Goal: Task Accomplishment & Management: Use online tool/utility

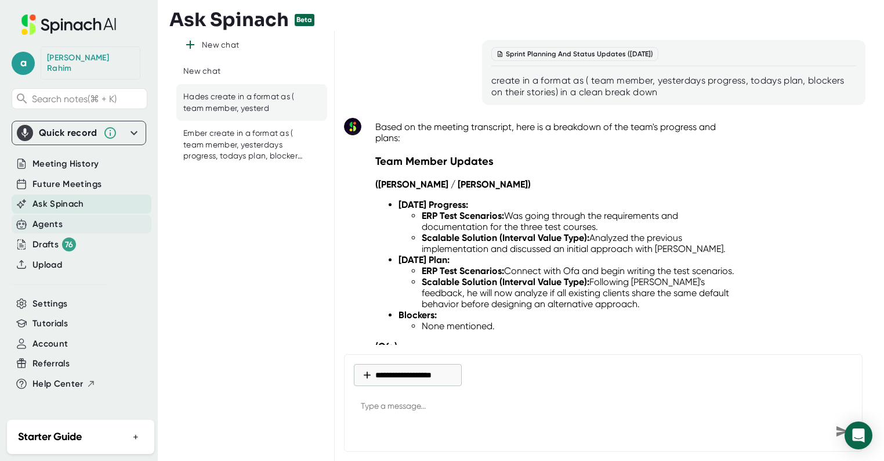
scroll to position [6583, 0]
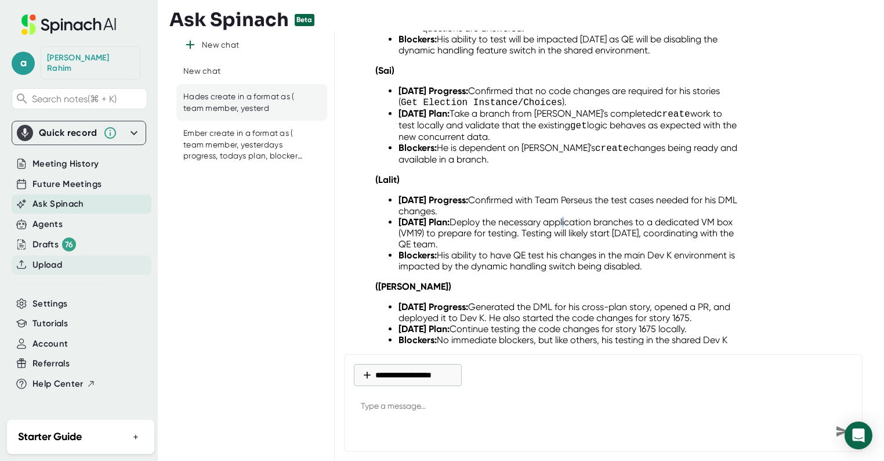
click at [58, 258] on span "Upload" at bounding box center [47, 264] width 30 height 13
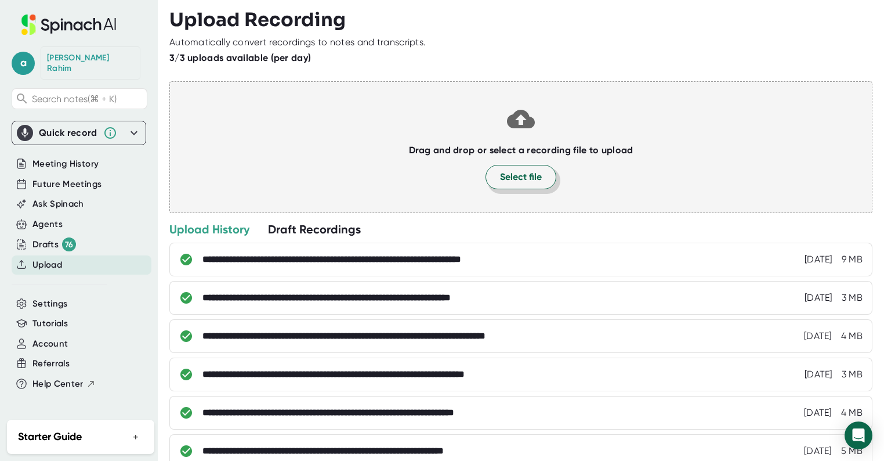
click at [514, 168] on button "Select file" at bounding box center [521, 177] width 71 height 24
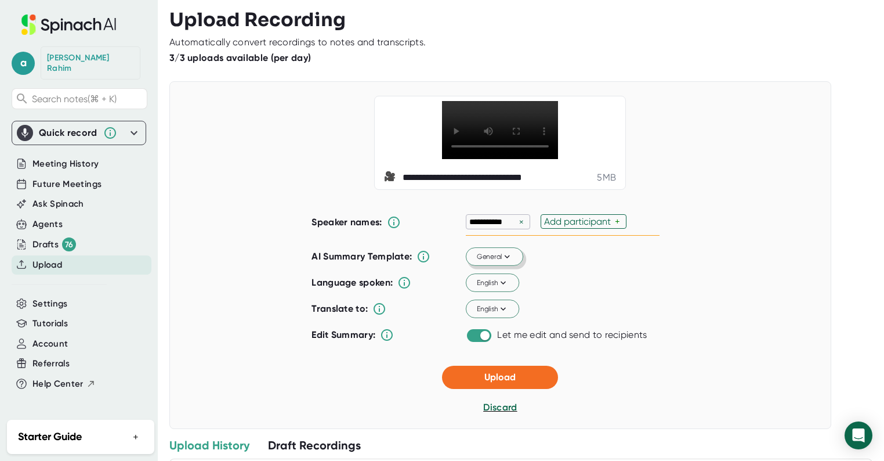
click at [493, 262] on span "General" at bounding box center [495, 256] width 36 height 10
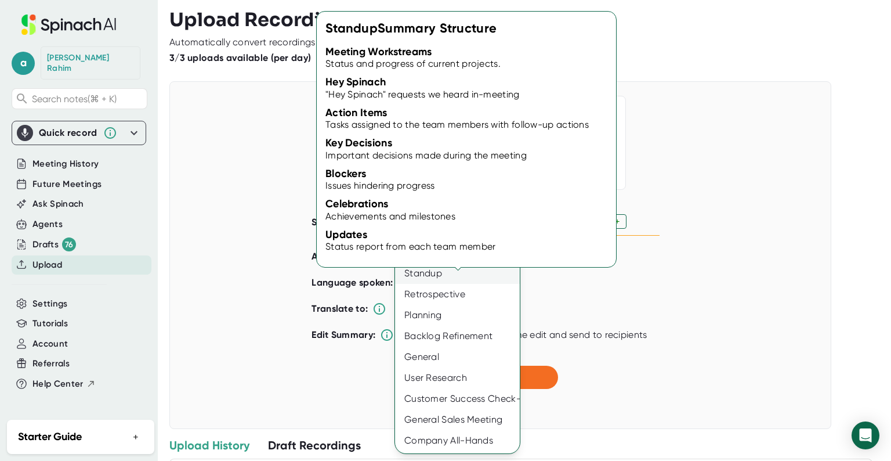
click at [418, 279] on div "Standup" at bounding box center [457, 273] width 125 height 21
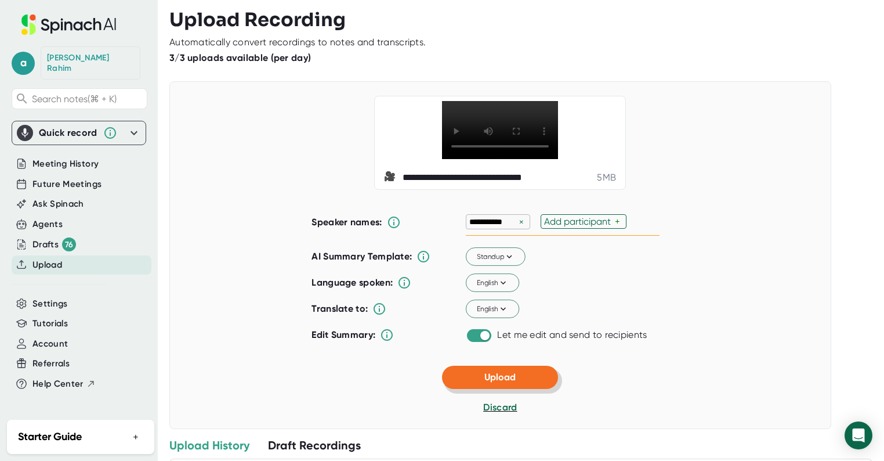
click at [501, 389] on button "Upload" at bounding box center [500, 376] width 116 height 23
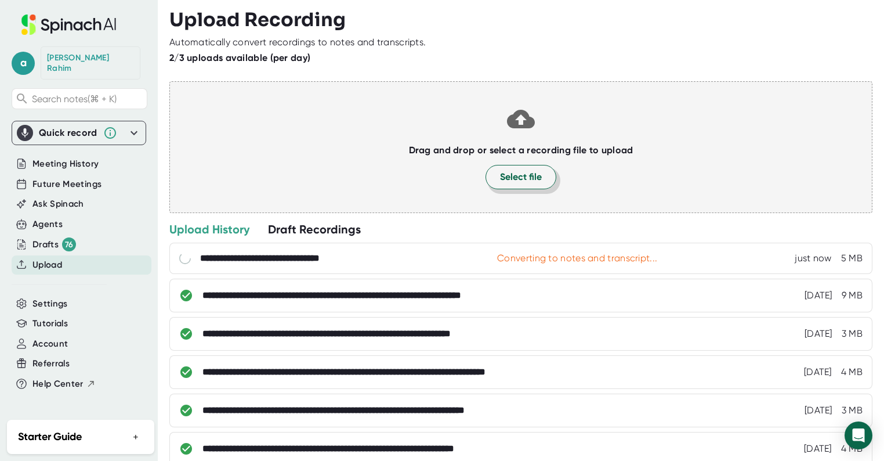
click at [503, 173] on span "Select file" at bounding box center [521, 177] width 42 height 14
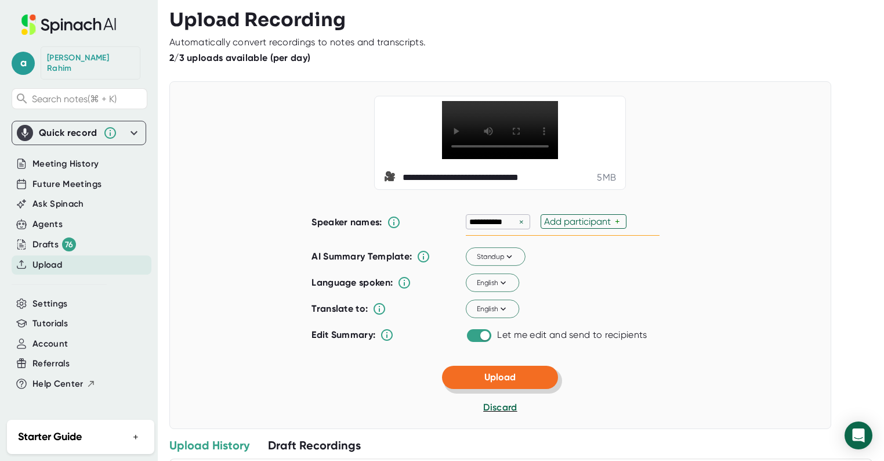
click at [519, 389] on button "Upload" at bounding box center [500, 376] width 116 height 23
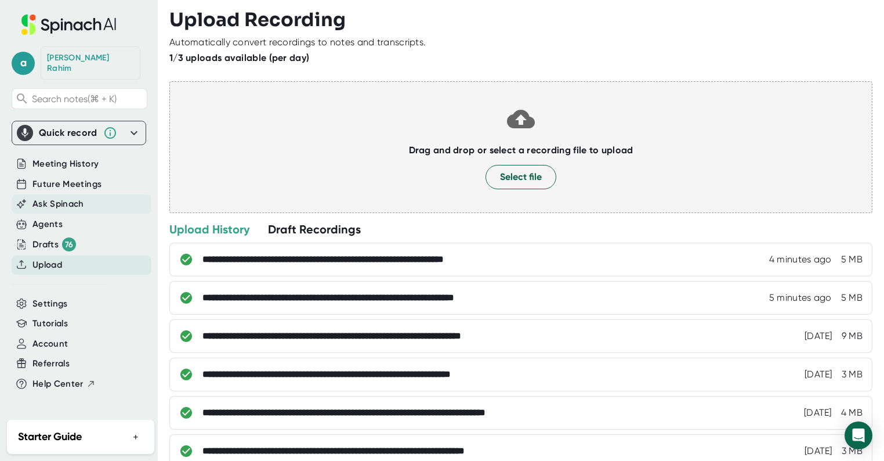
click at [63, 197] on span "Ask Spinach" at bounding box center [58, 203] width 52 height 13
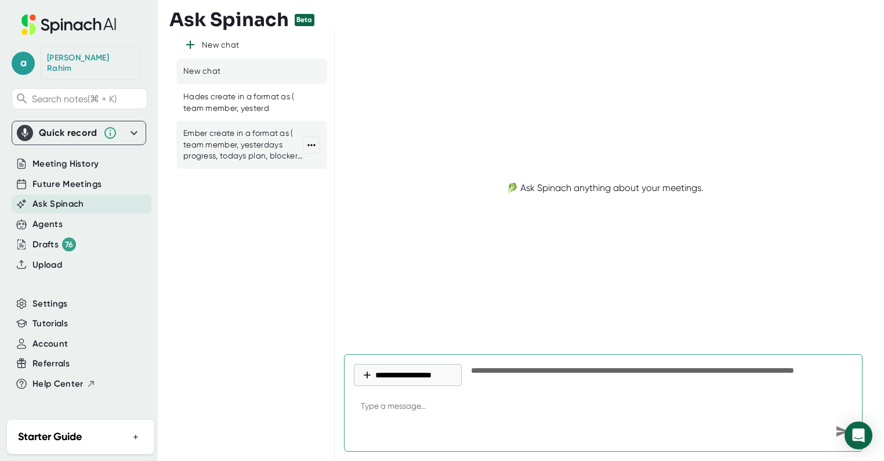
click at [240, 151] on div "Ember create in a format as ( team member, yesterdays progress, todays plan, bl…" at bounding box center [243, 145] width 120 height 34
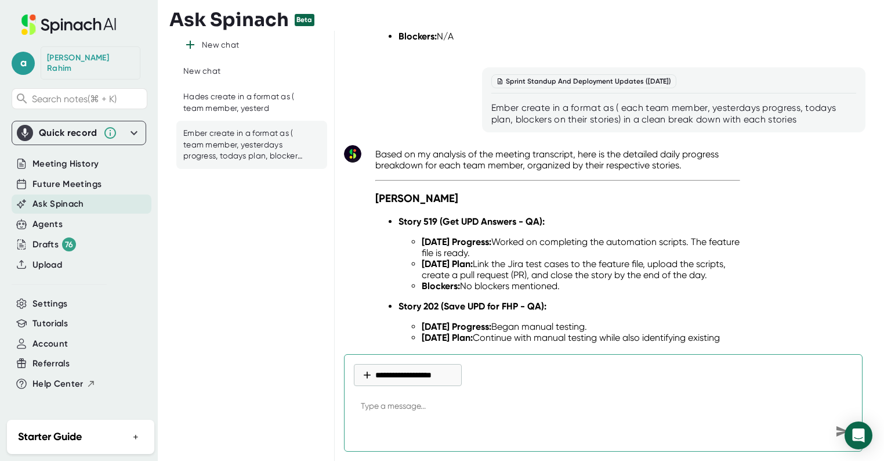
scroll to position [3337, 0]
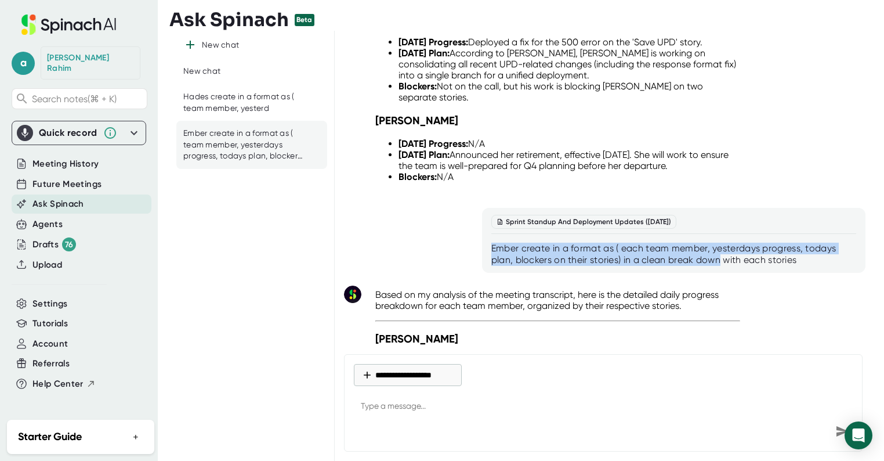
drag, startPoint x: 719, startPoint y: 269, endPoint x: 486, endPoint y: 255, distance: 233.6
click at [486, 255] on div "Sprint Standup And Deployment Updates ([DATE]) Ember create in a format as ( ea…" at bounding box center [673, 240] width 383 height 65
copy div "Ember create in a format as ( each team member, yesterdays progress, todays pla…"
type textarea "x"
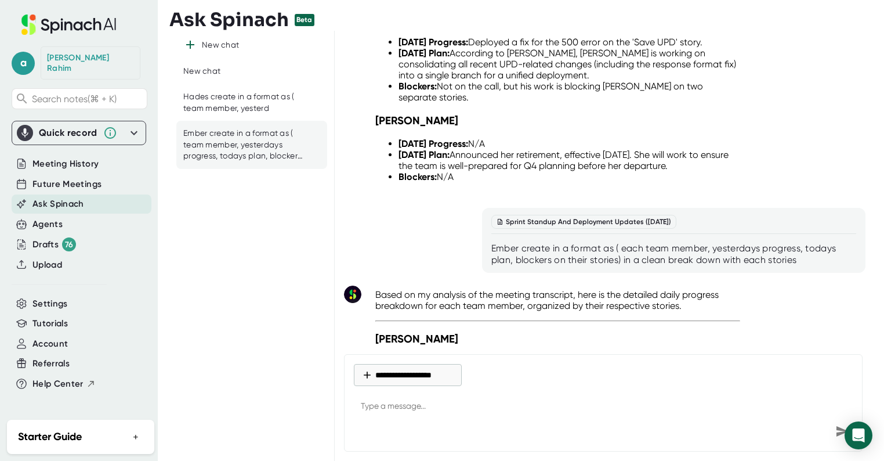
click at [385, 409] on textarea at bounding box center [603, 407] width 499 height 28
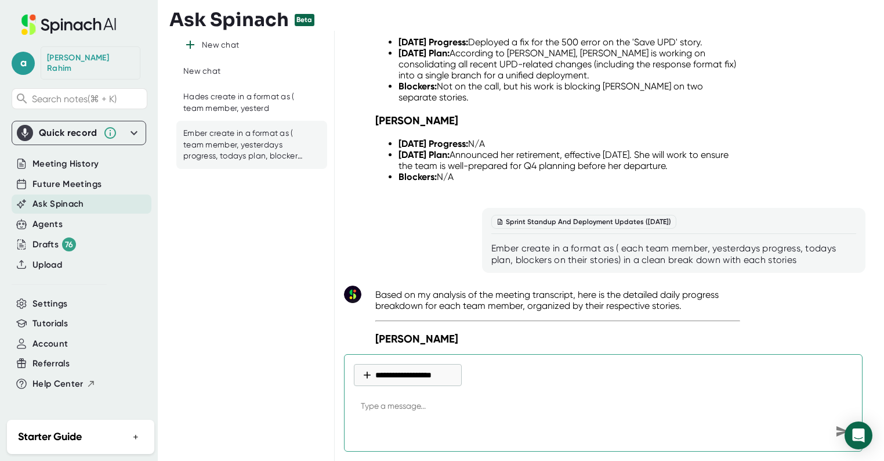
paste textarea "Ember create in a format as ( each team member, yesterdays progress, todays pla…"
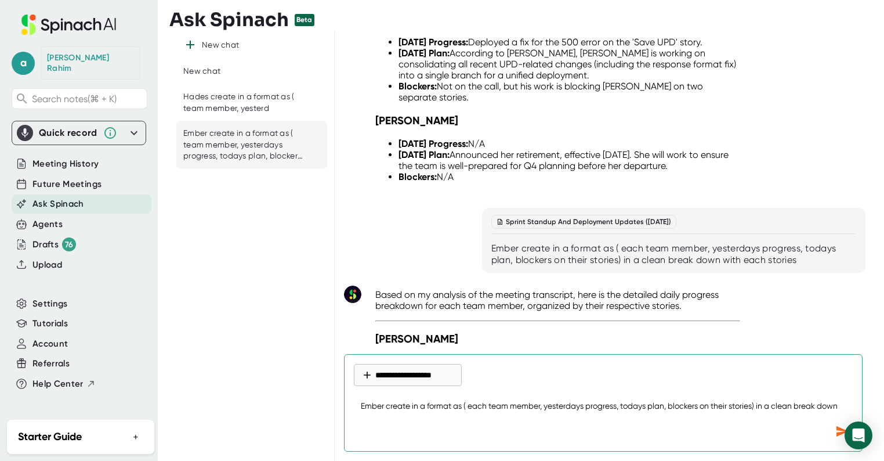
type textarea "Ember create in a format as ( each team member, yesterdays progress, todays pla…"
type textarea "x"
type textarea "Ember create in a format as ( each team member, yesterdays progress, todays pla…"
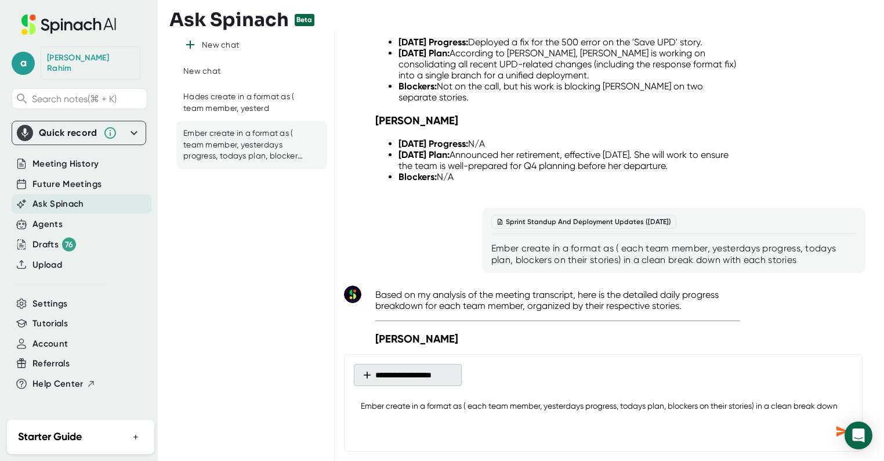
click at [401, 378] on button "**********" at bounding box center [408, 375] width 108 height 22
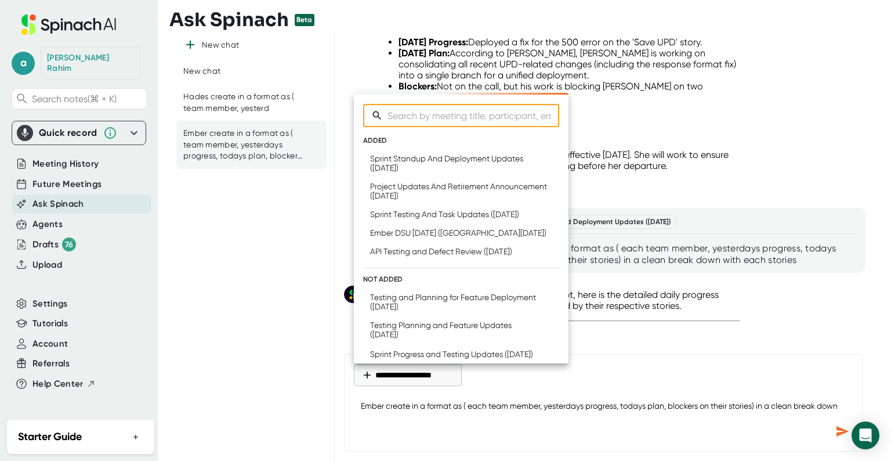
type textarea "x"
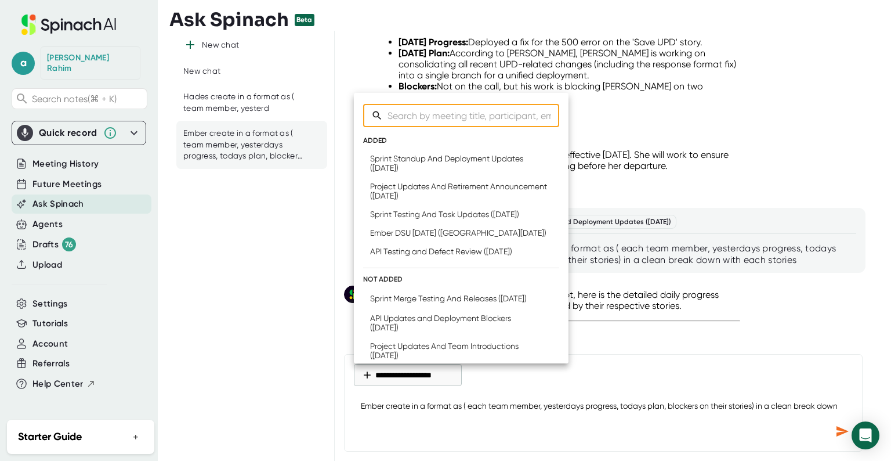
click at [293, 283] on div at bounding box center [445, 230] width 891 height 461
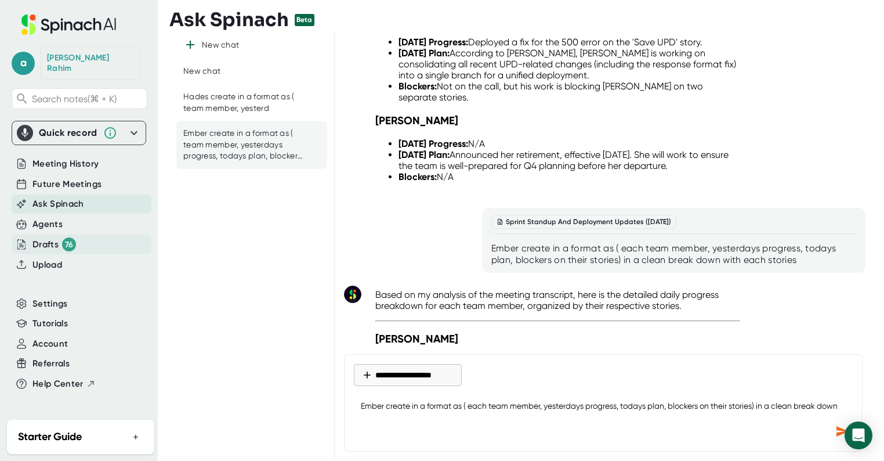
click at [57, 237] on div "Drafts 76" at bounding box center [54, 244] width 44 height 14
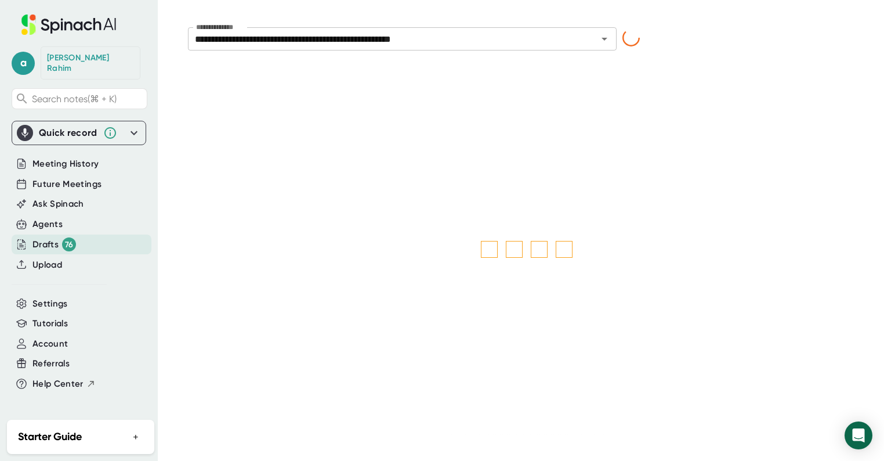
type input "**********"
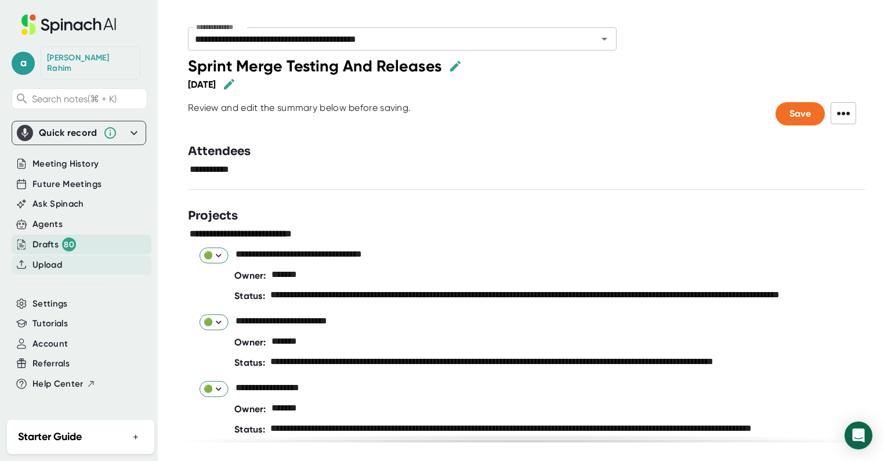
click at [52, 258] on span "Upload" at bounding box center [47, 264] width 30 height 13
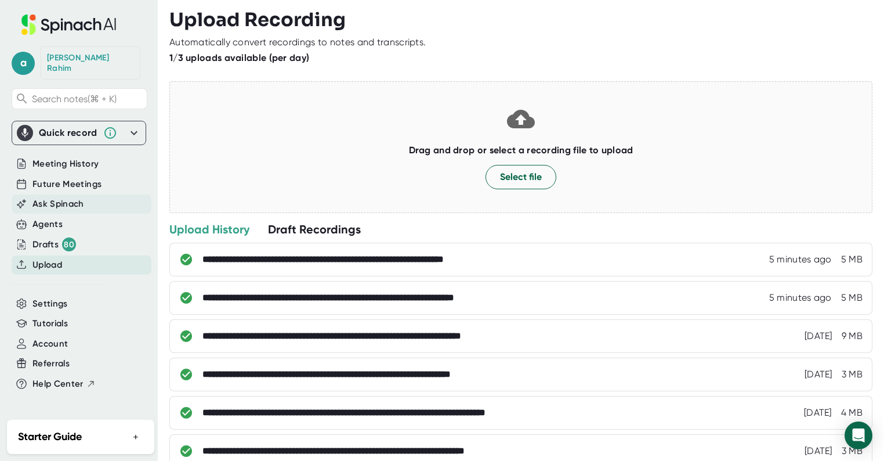
click at [75, 197] on span "Ask Spinach" at bounding box center [58, 203] width 52 height 13
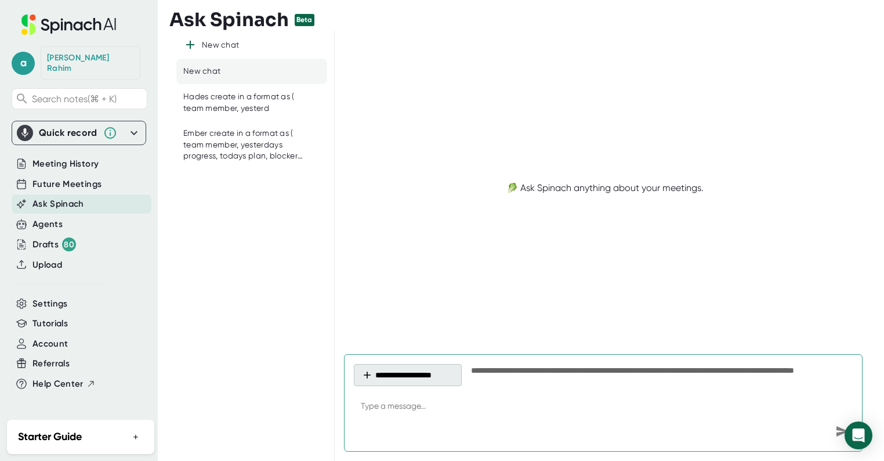
click at [428, 373] on button "**********" at bounding box center [408, 375] width 108 height 22
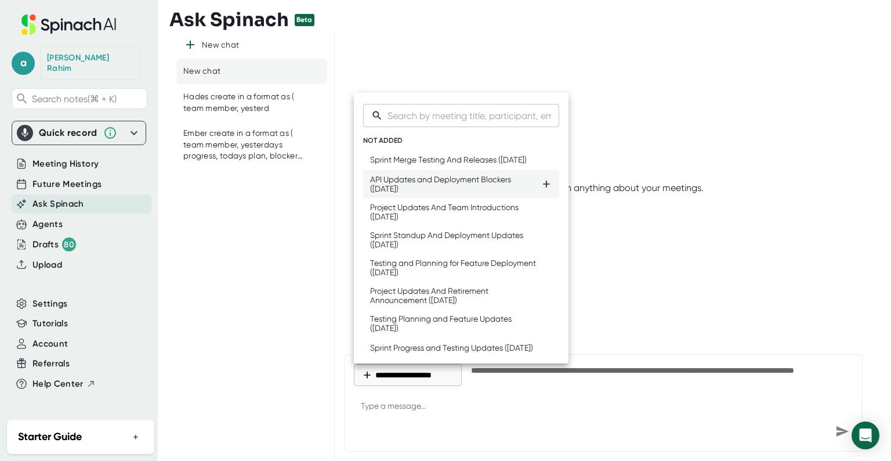
click at [417, 191] on div "API Updates and Deployment Blockers ([DATE])" at bounding box center [455, 184] width 171 height 19
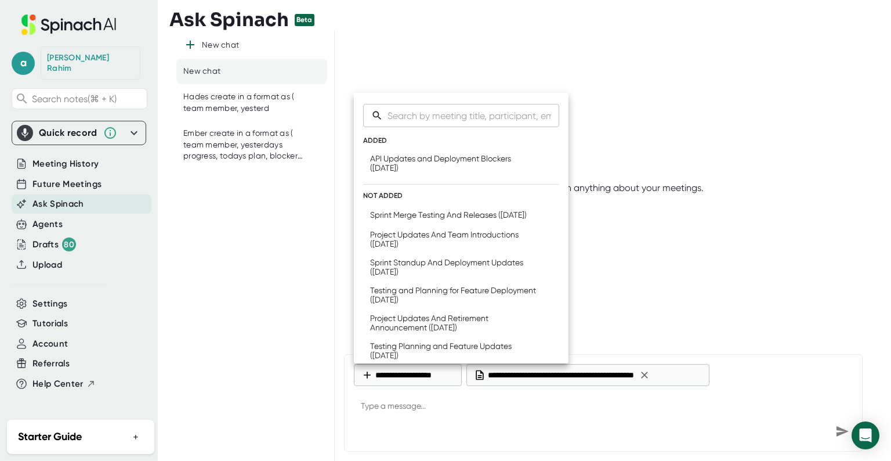
click at [400, 411] on div at bounding box center [445, 230] width 891 height 461
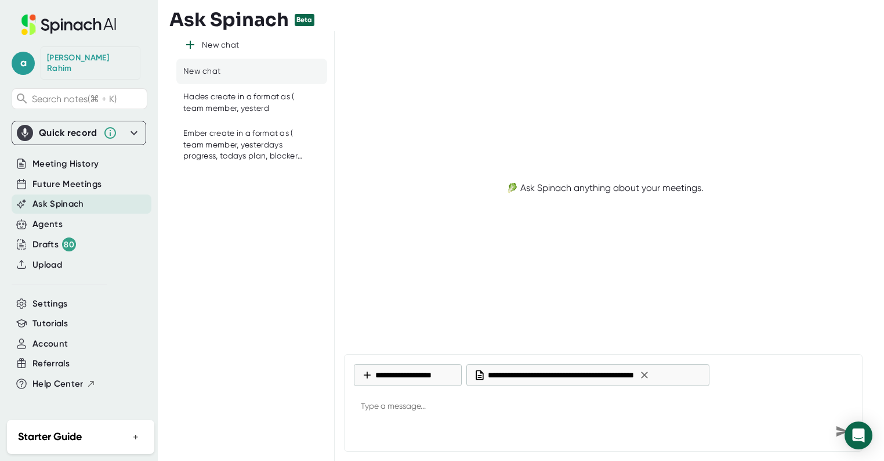
type textarea "x"
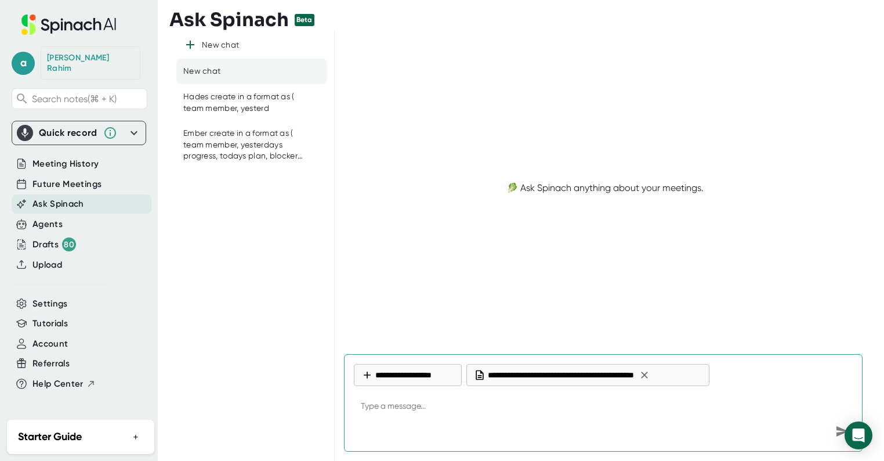
paste textarea "Ember create in a format as ( each team member, yesterdays progress, todays pla…"
type textarea "Ember create in a format as ( each team member, yesterdays progress, todays pla…"
type textarea "x"
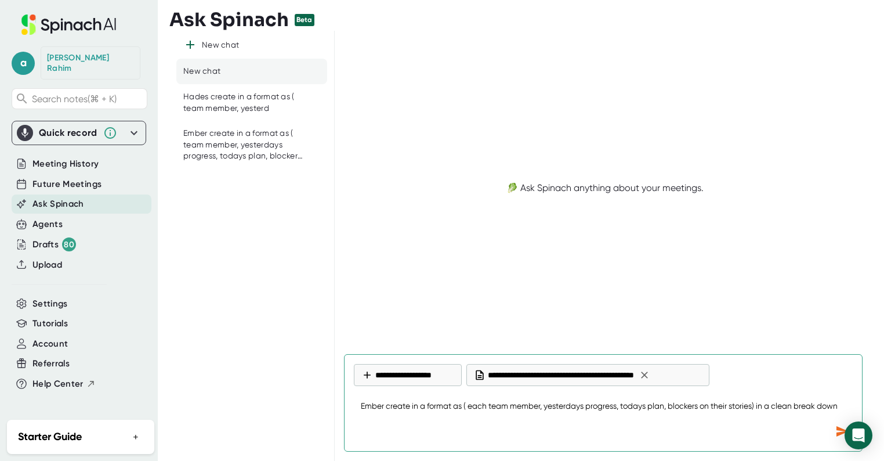
type textarea "Ember create in a format as ( each team member, yesterdays progress, todays pla…"
type textarea "x"
click at [836, 428] on icon "Send message" at bounding box center [842, 431] width 14 height 14
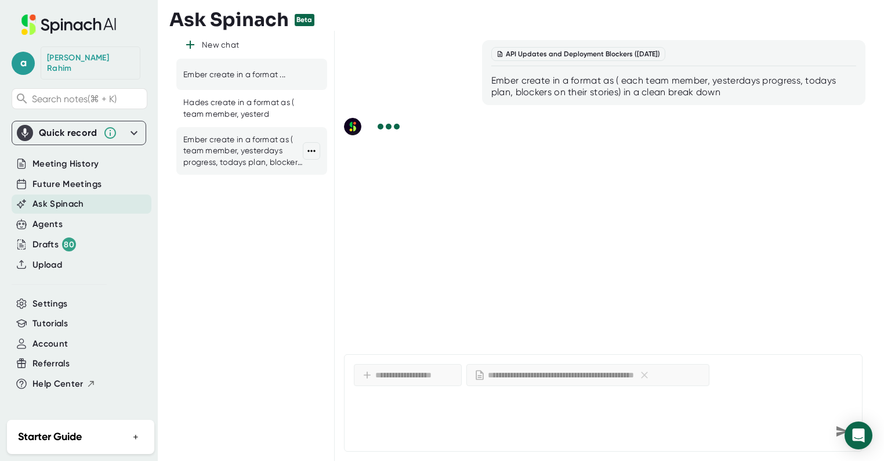
click at [261, 148] on div "Ember create in a format as ( team member, yesterdays progress, todays plan, bl…" at bounding box center [243, 151] width 120 height 34
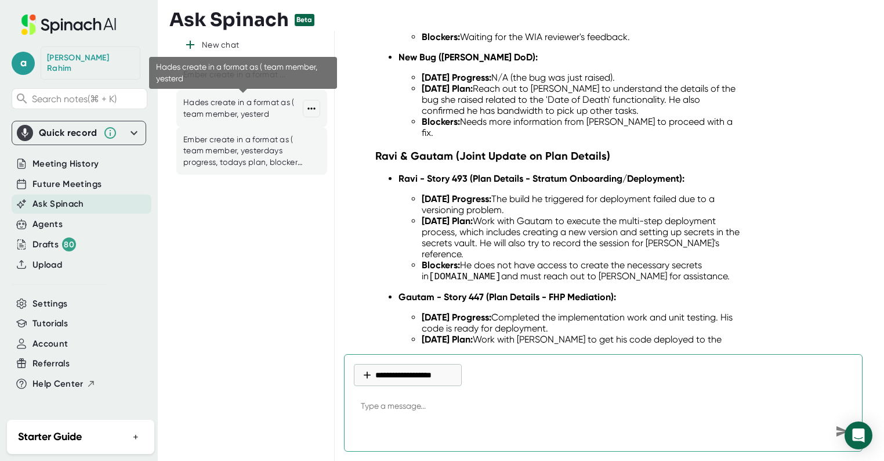
scroll to position [4344, 0]
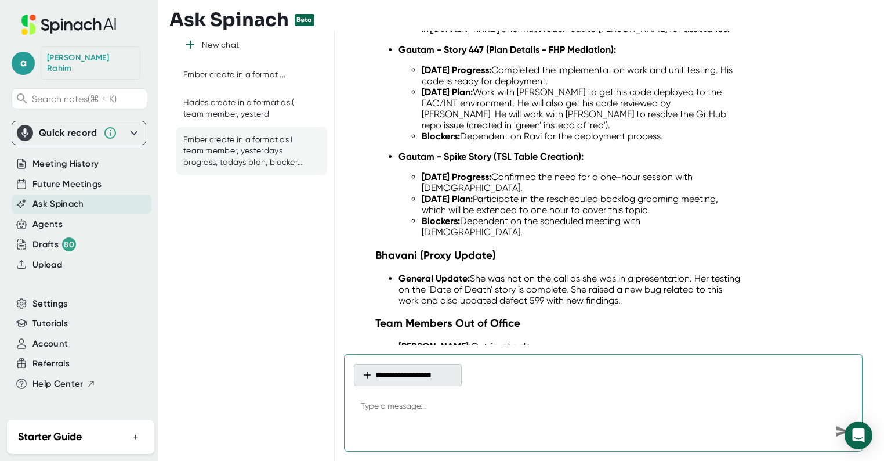
click at [373, 373] on button "**********" at bounding box center [408, 375] width 108 height 22
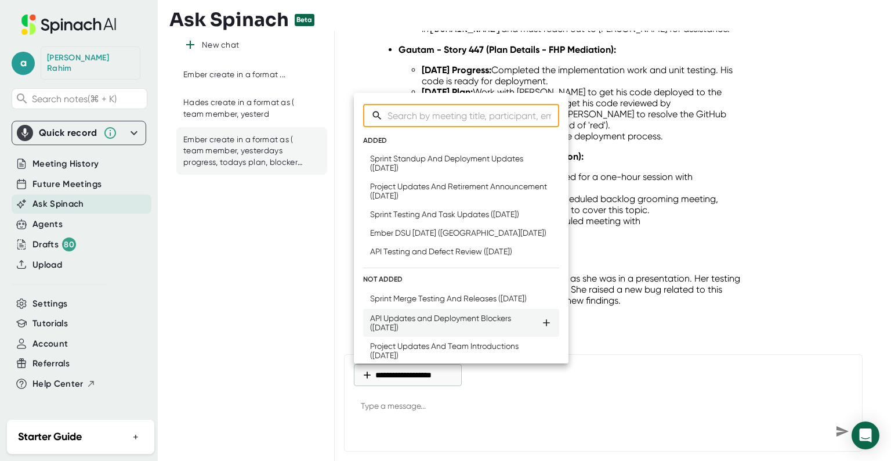
click at [428, 332] on div "API Updates and Deployment Blockers ([DATE])" at bounding box center [455, 322] width 171 height 19
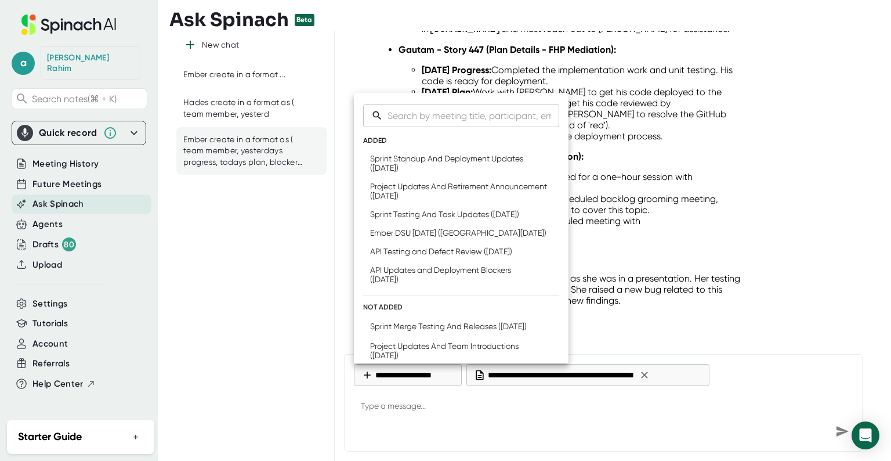
click at [424, 410] on div at bounding box center [445, 230] width 891 height 461
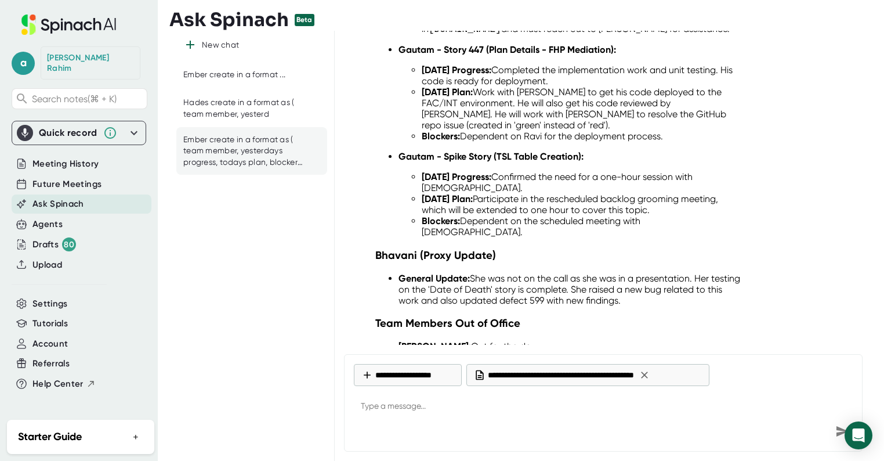
type textarea "x"
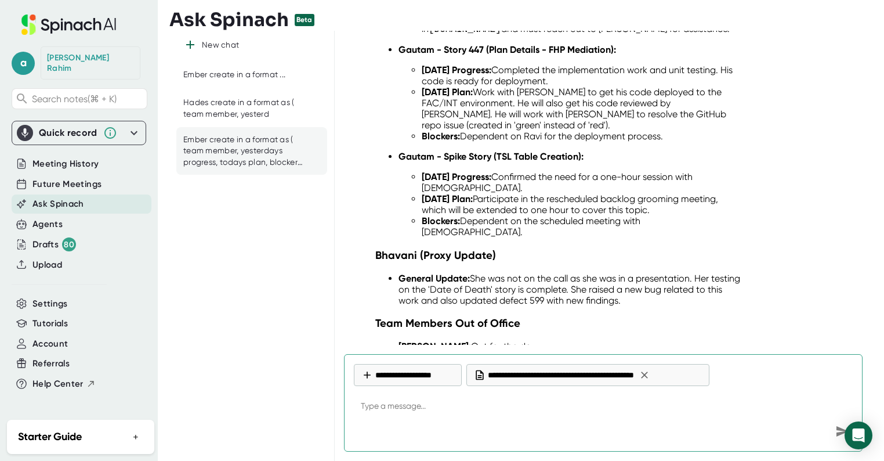
paste textarea "Ember create in a format as ( each team member, yesterdays progress, todays pla…"
type textarea "Ember create in a format as ( each team member, yesterdays progress, todays pla…"
type textarea "x"
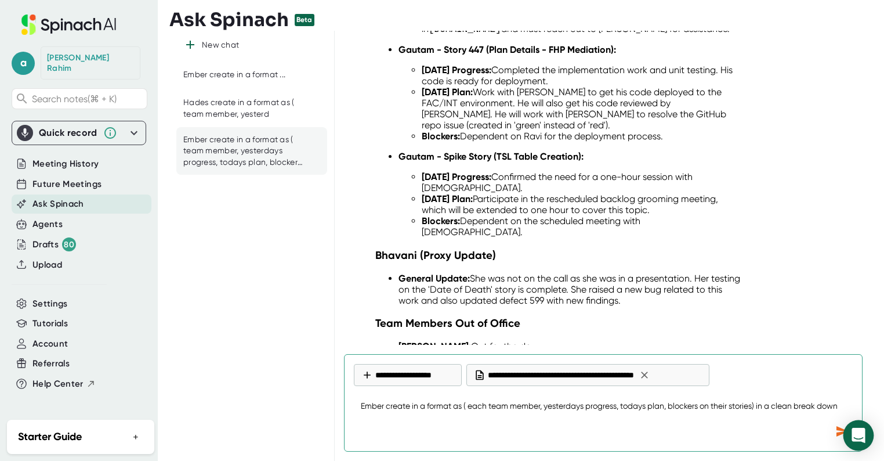
type textarea "Ember create in a format as ( each team member, yesterdays progress, todays pla…"
click at [843, 427] on body "a [PERSON_NAME] Search notes (⌘ + K) Quick record Include tab audio Start Recor…" at bounding box center [442, 230] width 884 height 461
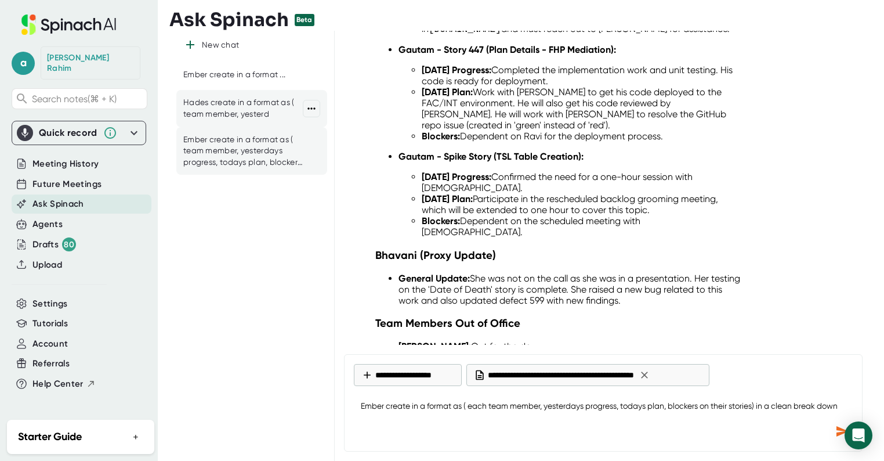
click at [254, 115] on div "Hades create in a format as ( team member, yesterd" at bounding box center [243, 108] width 120 height 23
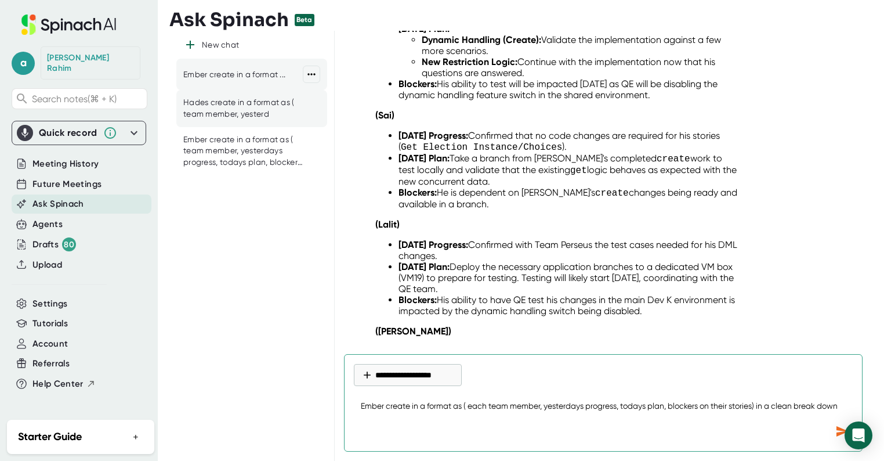
scroll to position [6542, 0]
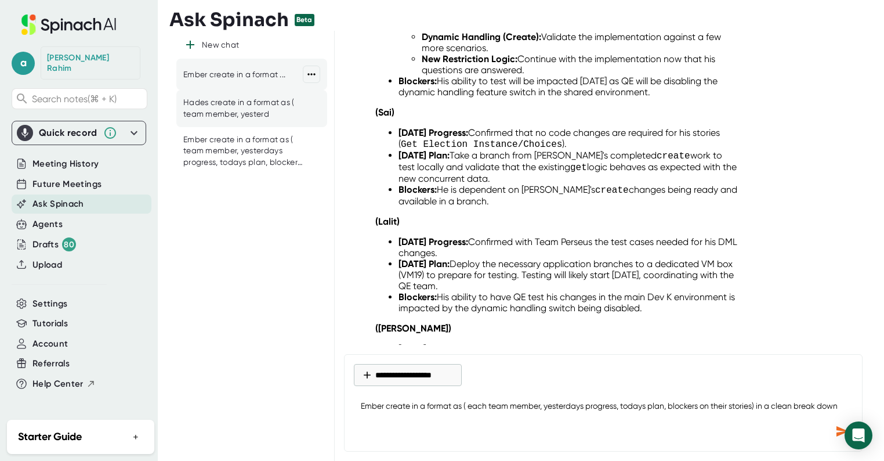
click at [257, 81] on div "Ember create in a format ..." at bounding box center [251, 74] width 151 height 31
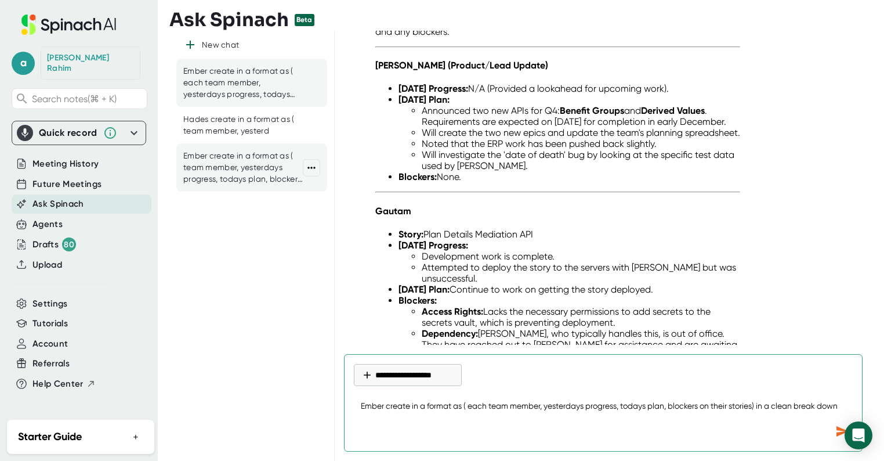
scroll to position [160, 0]
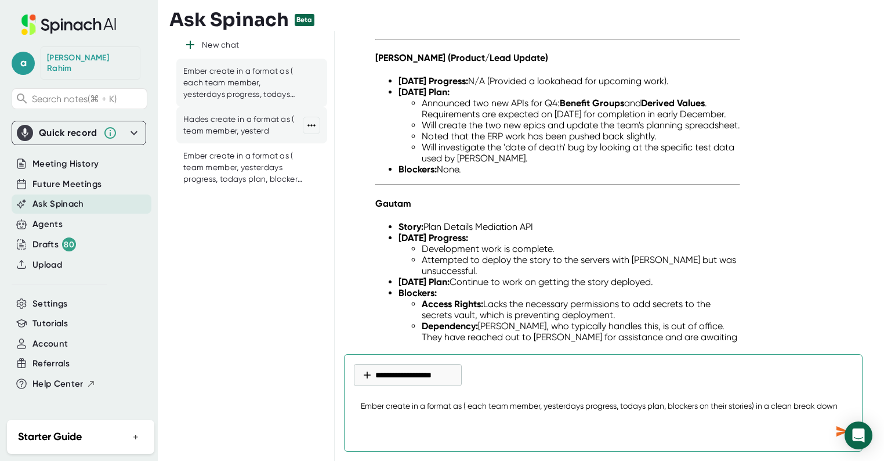
click at [209, 137] on div "Hades create in a format as ( team member, yesterd" at bounding box center [251, 125] width 151 height 37
type textarea "x"
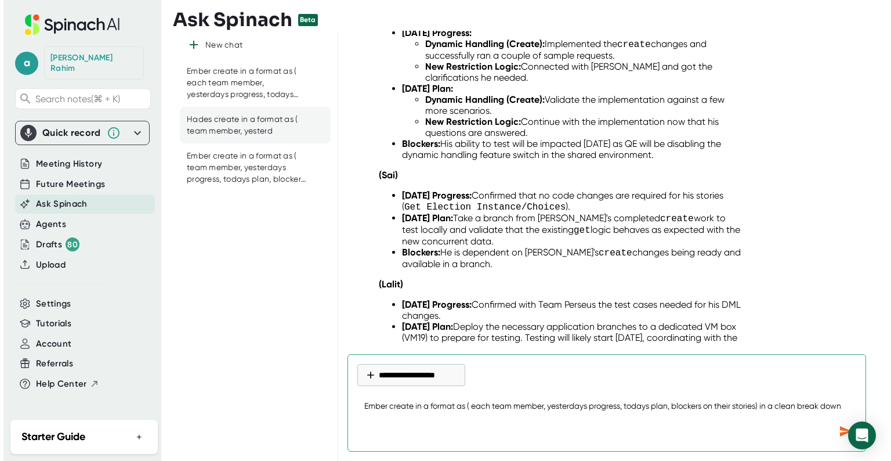
scroll to position [6486, 0]
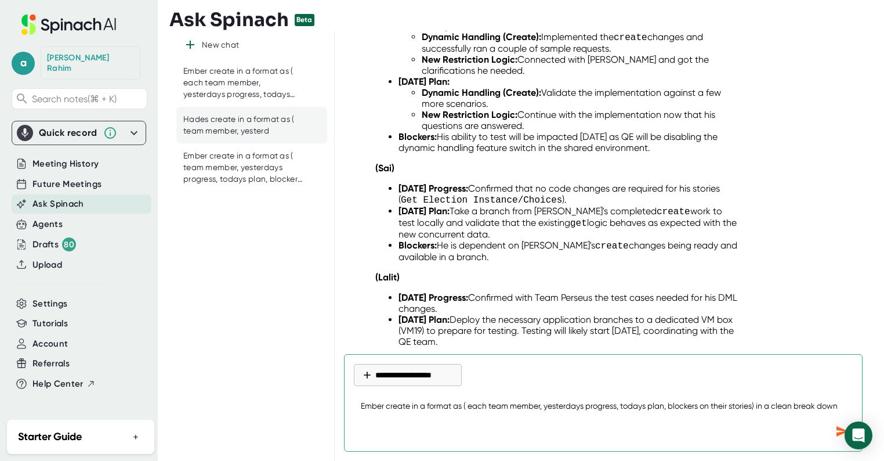
drag, startPoint x: 384, startPoint y: 404, endPoint x: 313, endPoint y: 400, distance: 70.9
click at [328, 399] on div "New chat Ember create in a format as ( each team member, yesterdays progress, t…" at bounding box center [521, 246] width 705 height 430
type textarea "H create in a format as ( each team member, yesterdays progress, todays plan, b…"
type textarea "x"
type textarea "Ha create in a format as ( each team member, yesterdays progress, todays plan, …"
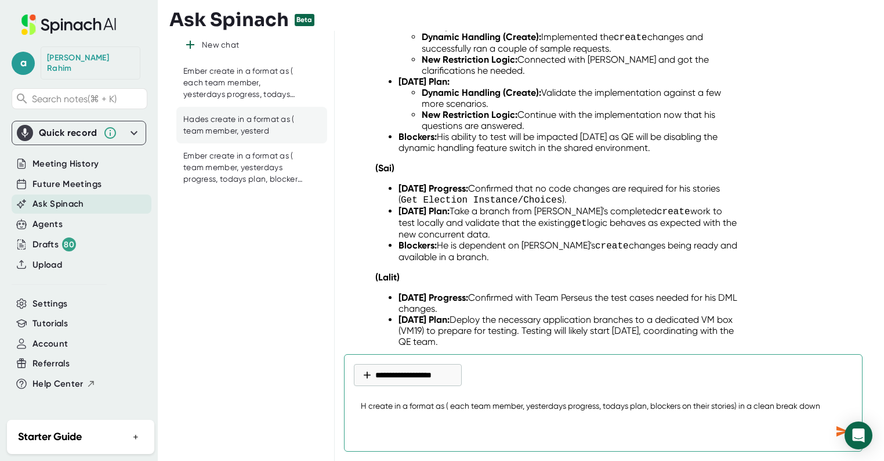
type textarea "x"
type textarea "Had create in a format as ( each team member, yesterdays progress, todays plan,…"
type textarea "x"
type textarea "Hade create in a format as ( each team member, yesterdays progress, todays plan…"
type textarea "x"
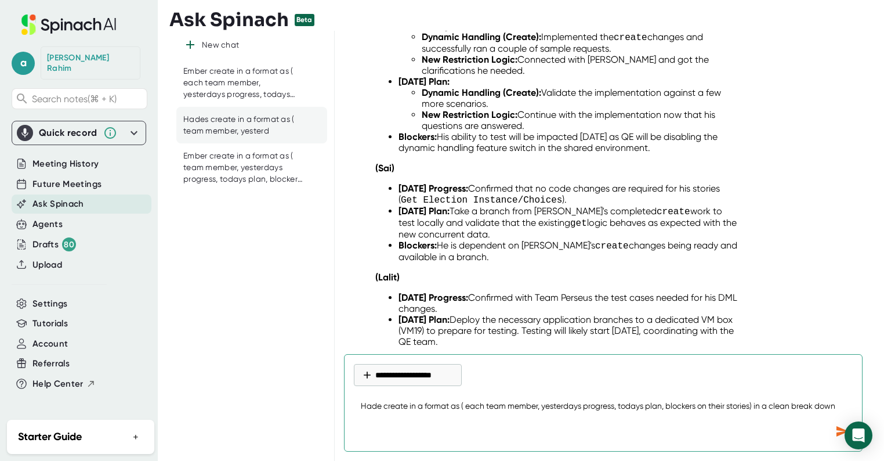
type textarea "Hades create in a format as ( each team member, yesterdays progress, todays pla…"
type textarea "x"
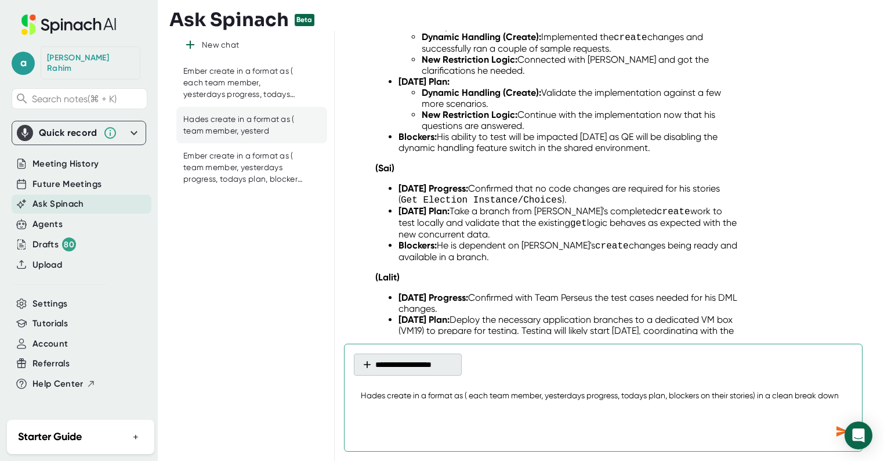
type textarea "Hades create in a format as ( each team member, yesterdays progress, todays pla…"
click at [397, 361] on button "**********" at bounding box center [408, 364] width 108 height 22
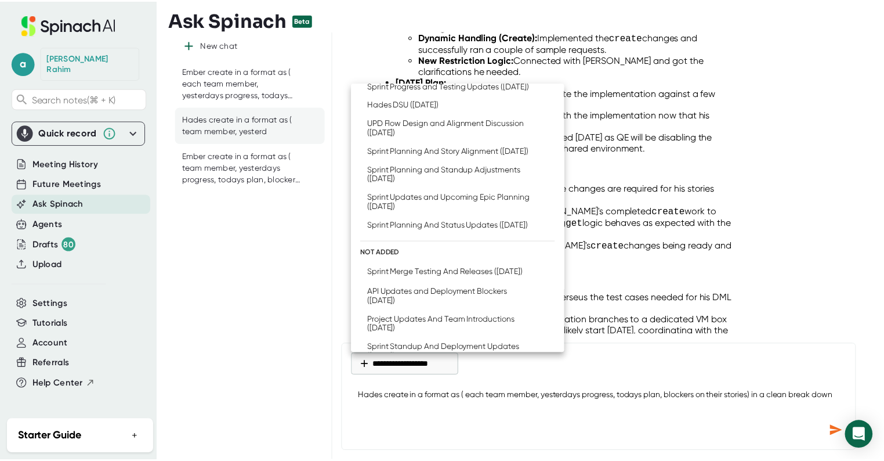
scroll to position [93, 0]
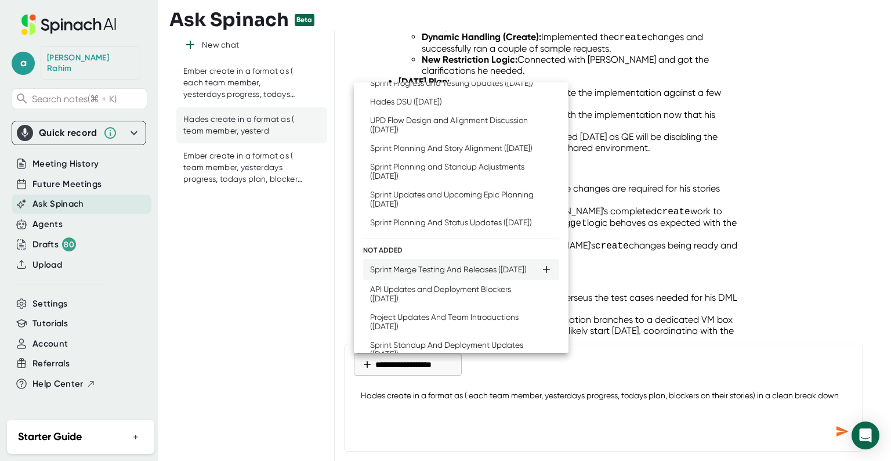
click at [462, 280] on li "Sprint Merge Testing And Releases ([DATE])" at bounding box center [461, 269] width 196 height 21
type textarea "x"
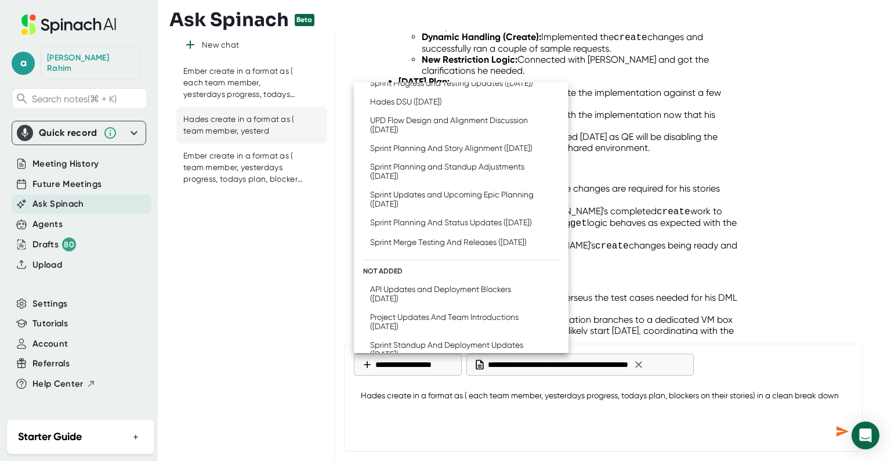
click at [838, 426] on div at bounding box center [445, 230] width 891 height 461
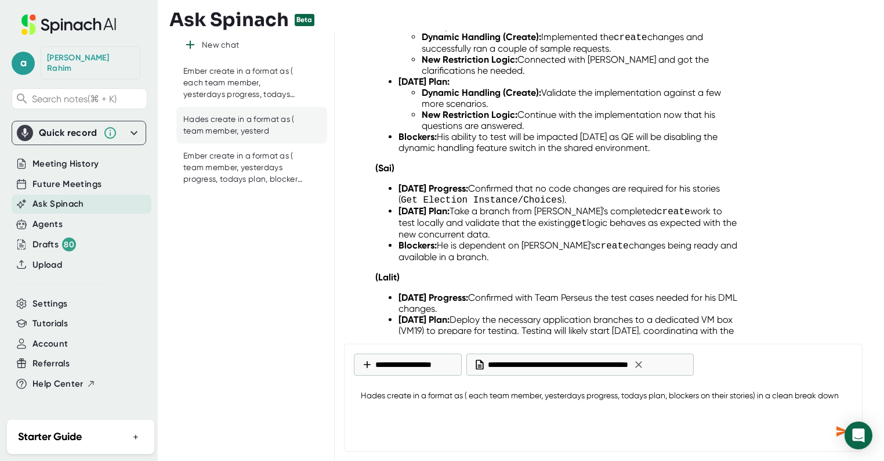
click at [839, 428] on icon "Send message" at bounding box center [843, 431] width 12 height 10
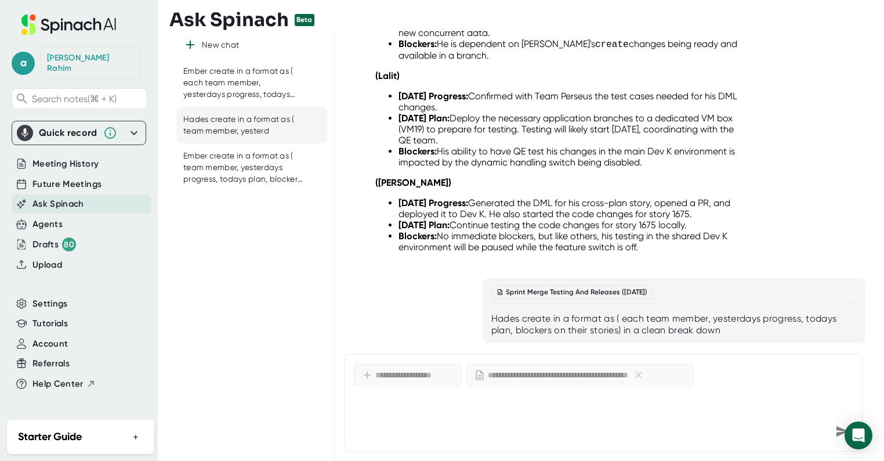
scroll to position [6688, 0]
click at [237, 170] on div "Ember create in a format as ( team member, yesterdays progress, todays plan, bl…" at bounding box center [243, 167] width 120 height 34
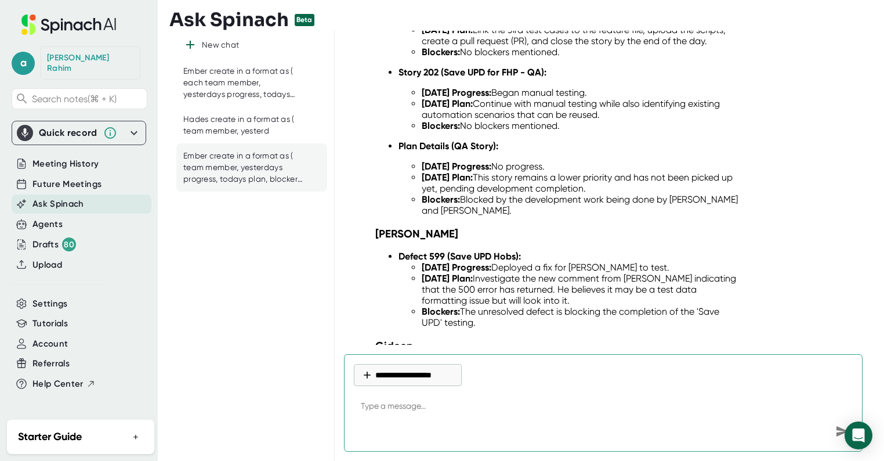
scroll to position [3717, 0]
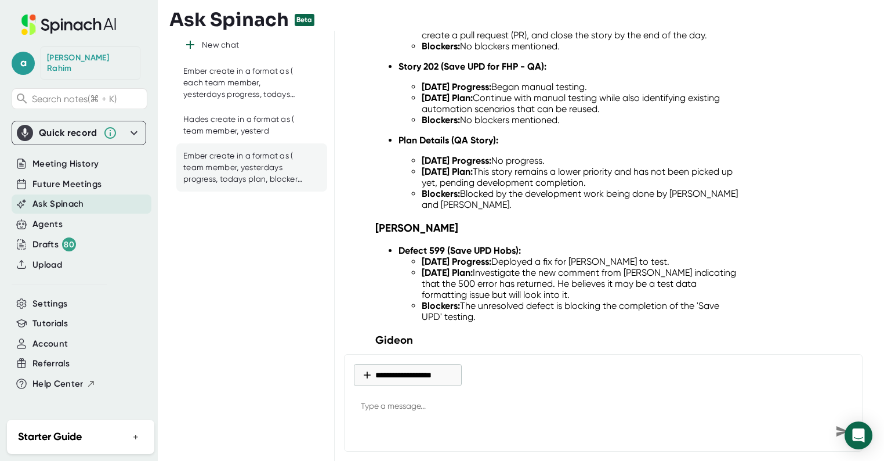
type textarea "x"
